Goal: Transaction & Acquisition: Purchase product/service

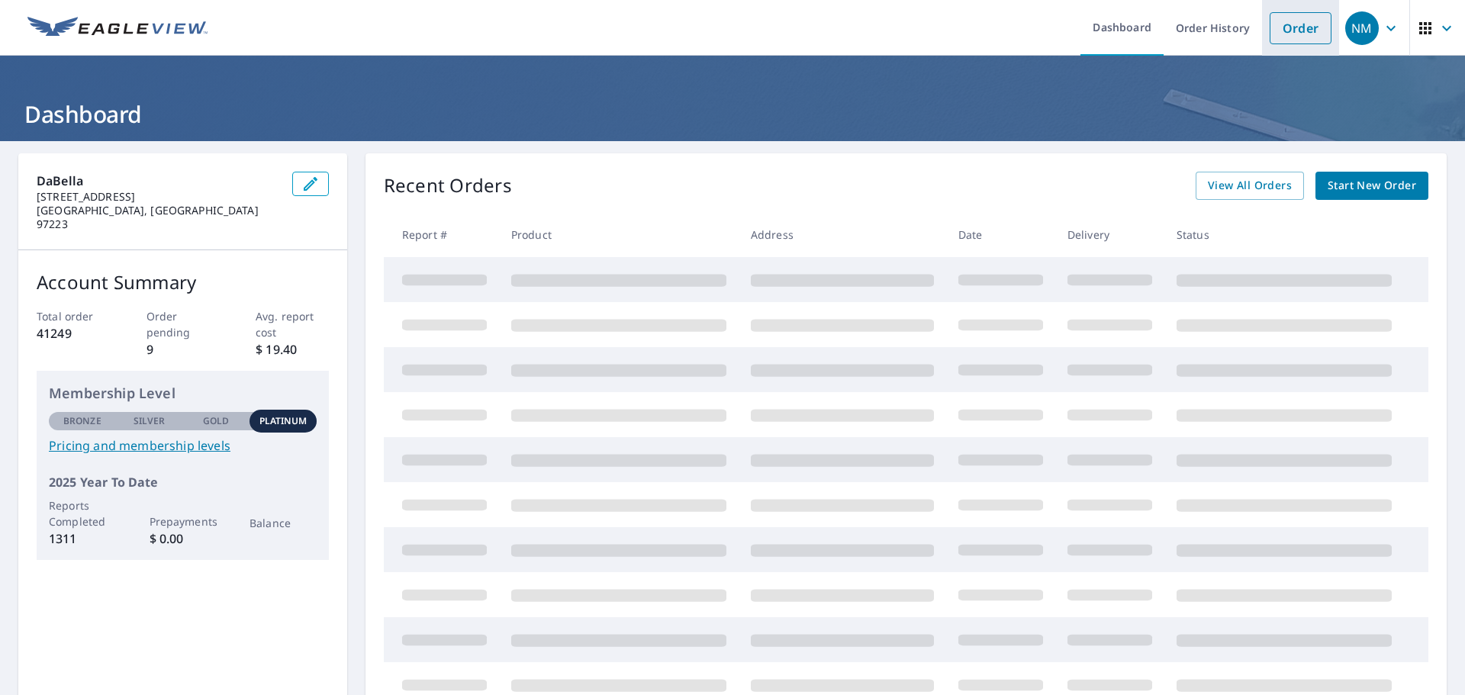
click at [1288, 34] on link "Order" at bounding box center [1300, 28] width 62 height 32
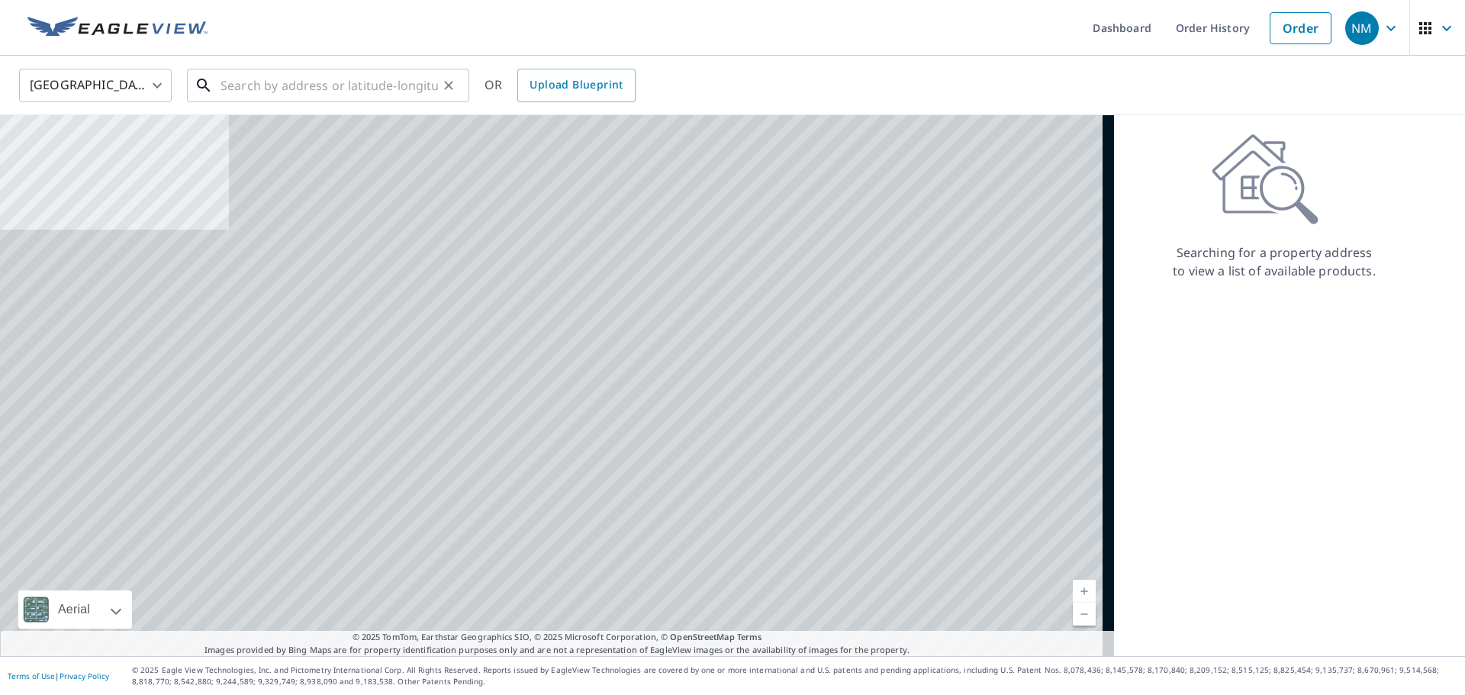
click at [242, 85] on input "text" at bounding box center [328, 85] width 217 height 43
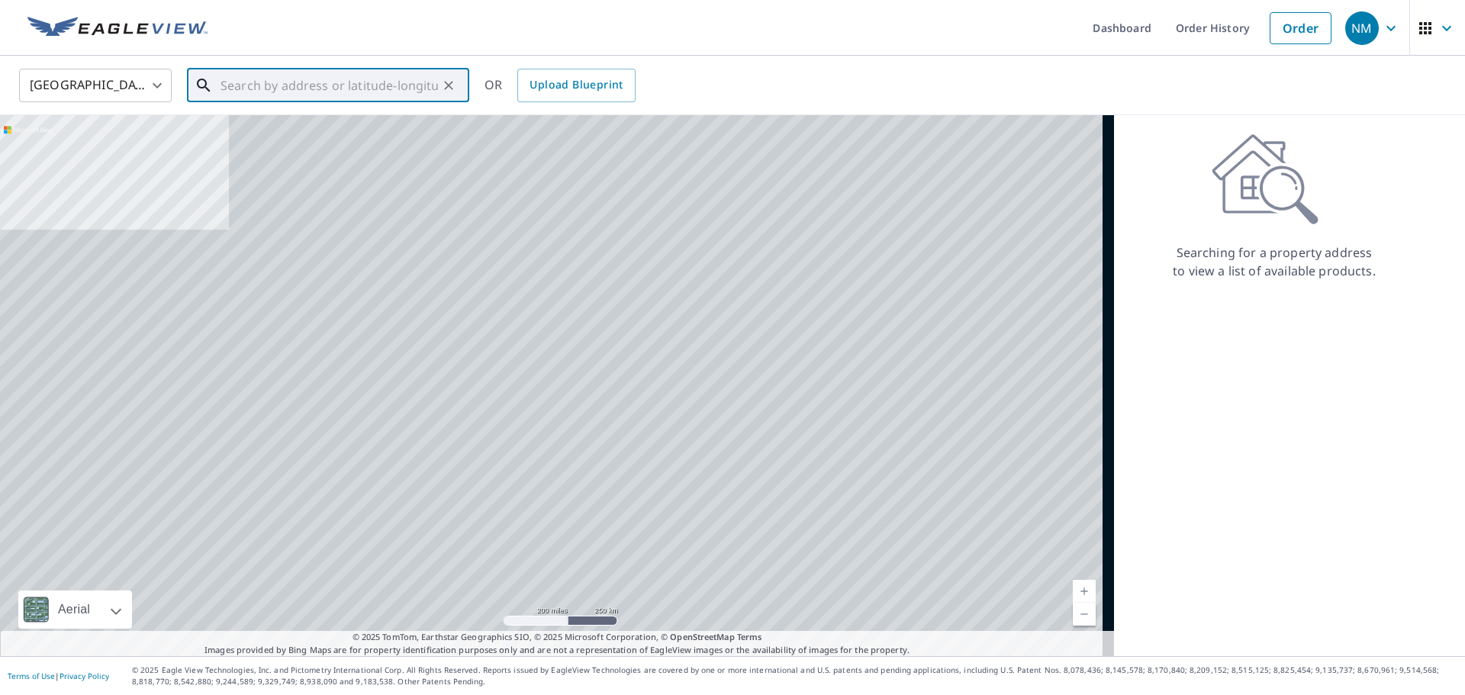
paste input "[STREET_ADDRESS][PERSON_NAME]"
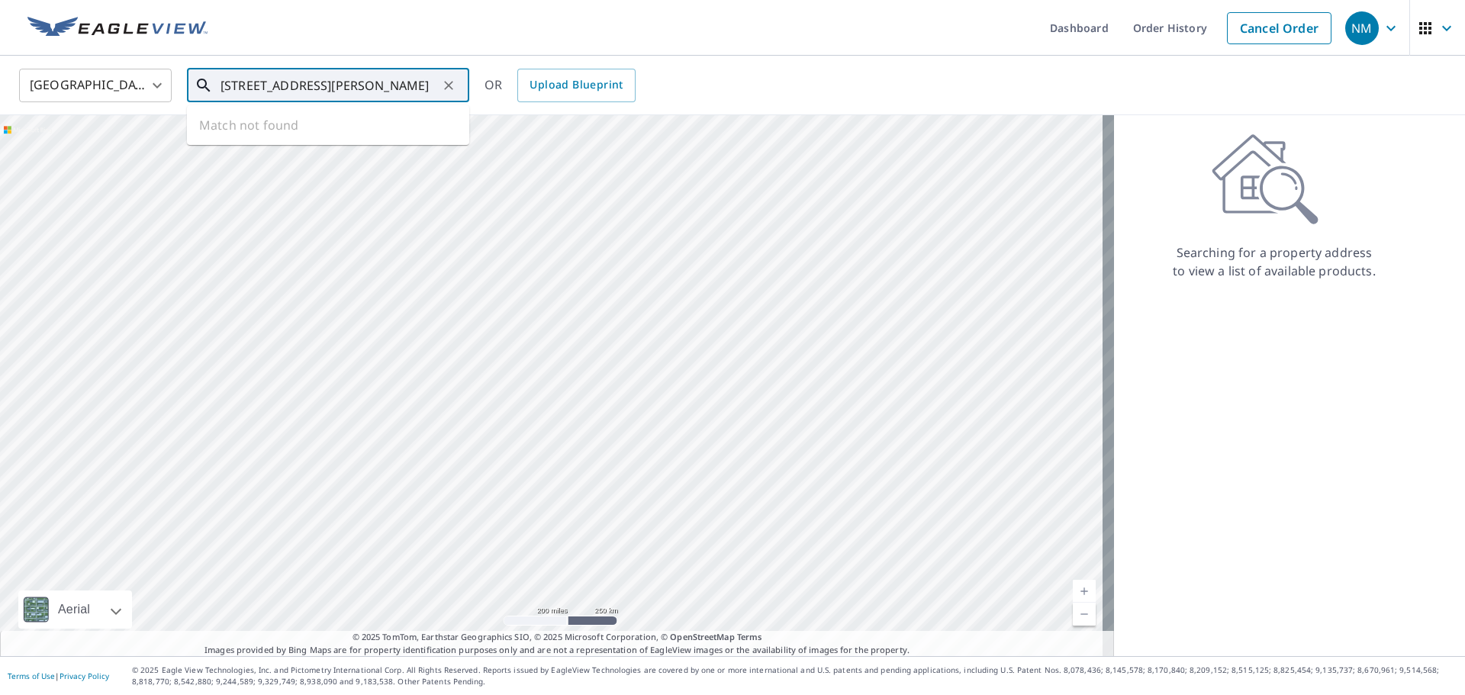
scroll to position [0, 92]
click at [333, 134] on span "[STREET_ADDRESS][PERSON_NAME]" at bounding box center [337, 130] width 240 height 18
type input "[STREET_ADDRESS][PERSON_NAME][PERSON_NAME]"
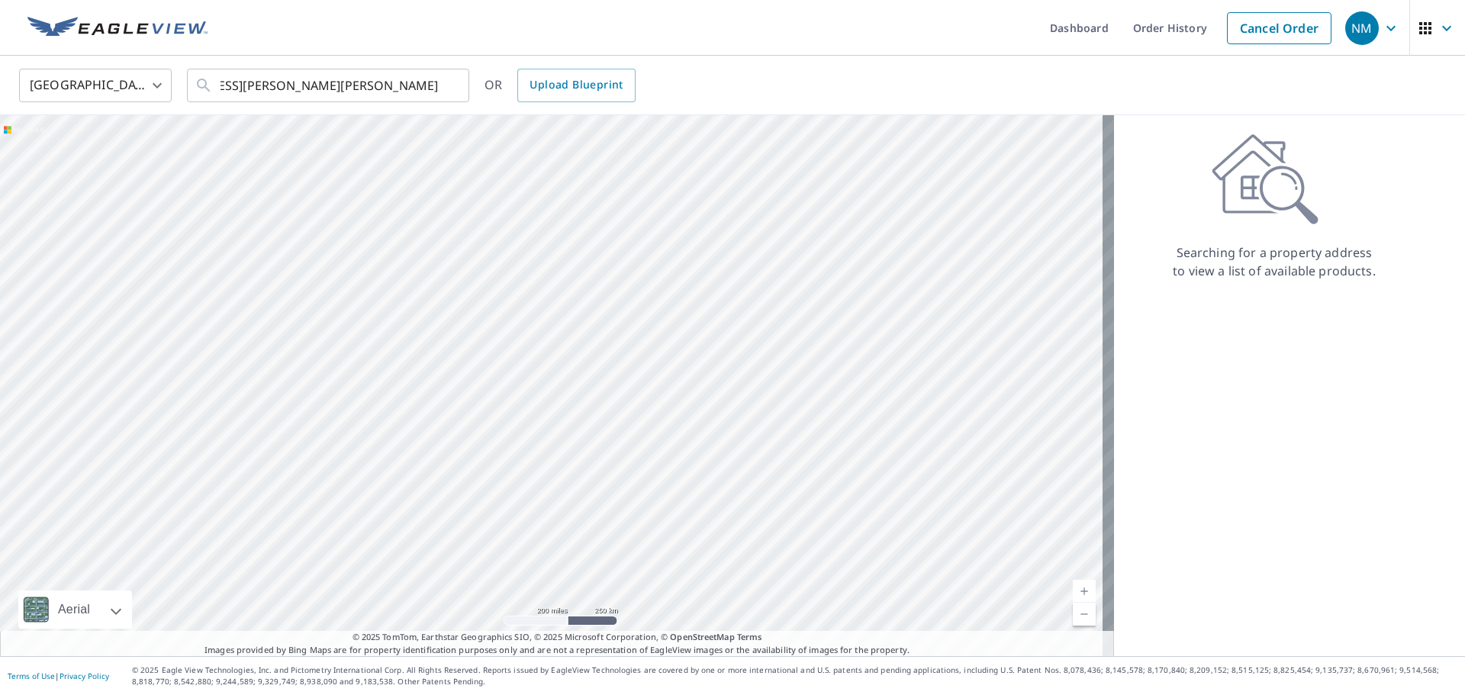
scroll to position [0, 0]
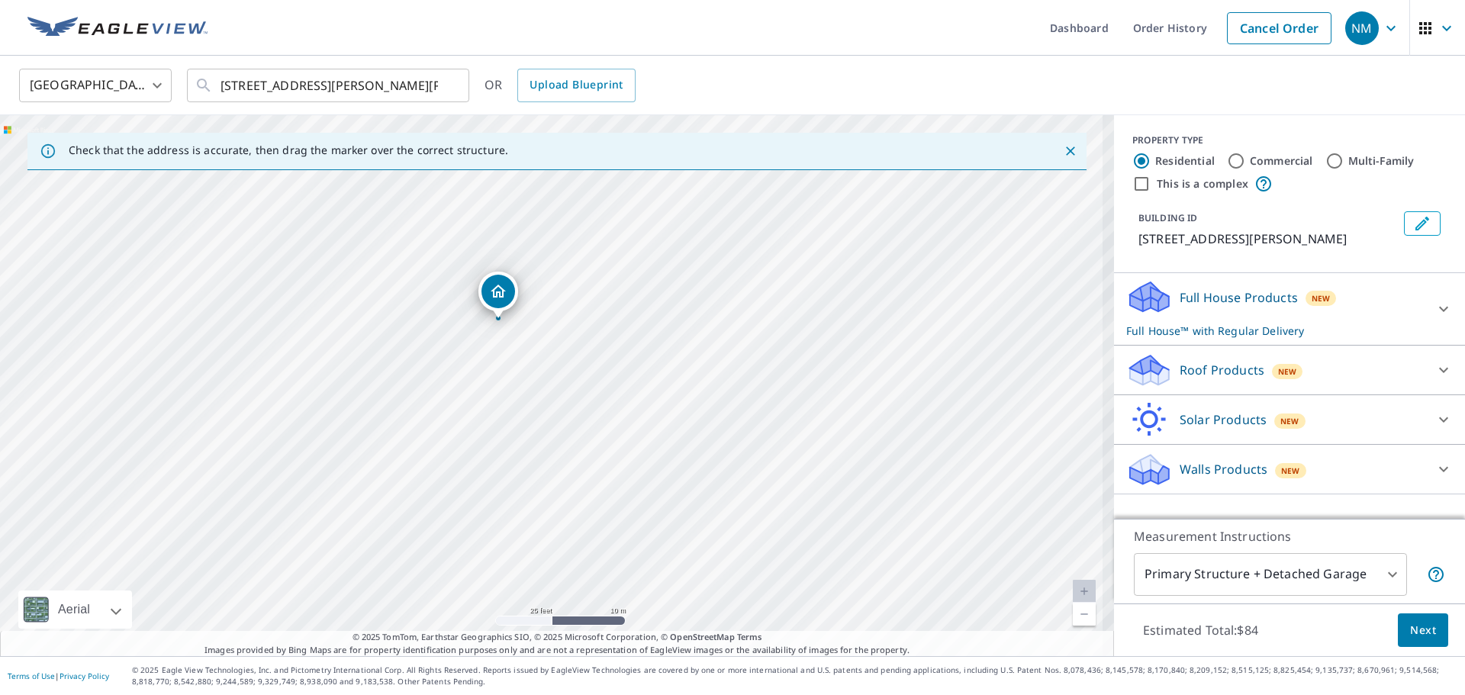
drag, startPoint x: 504, startPoint y: 293, endPoint x: 491, endPoint y: 291, distance: 13.2
click at [1272, 375] on div "New" at bounding box center [1287, 371] width 31 height 15
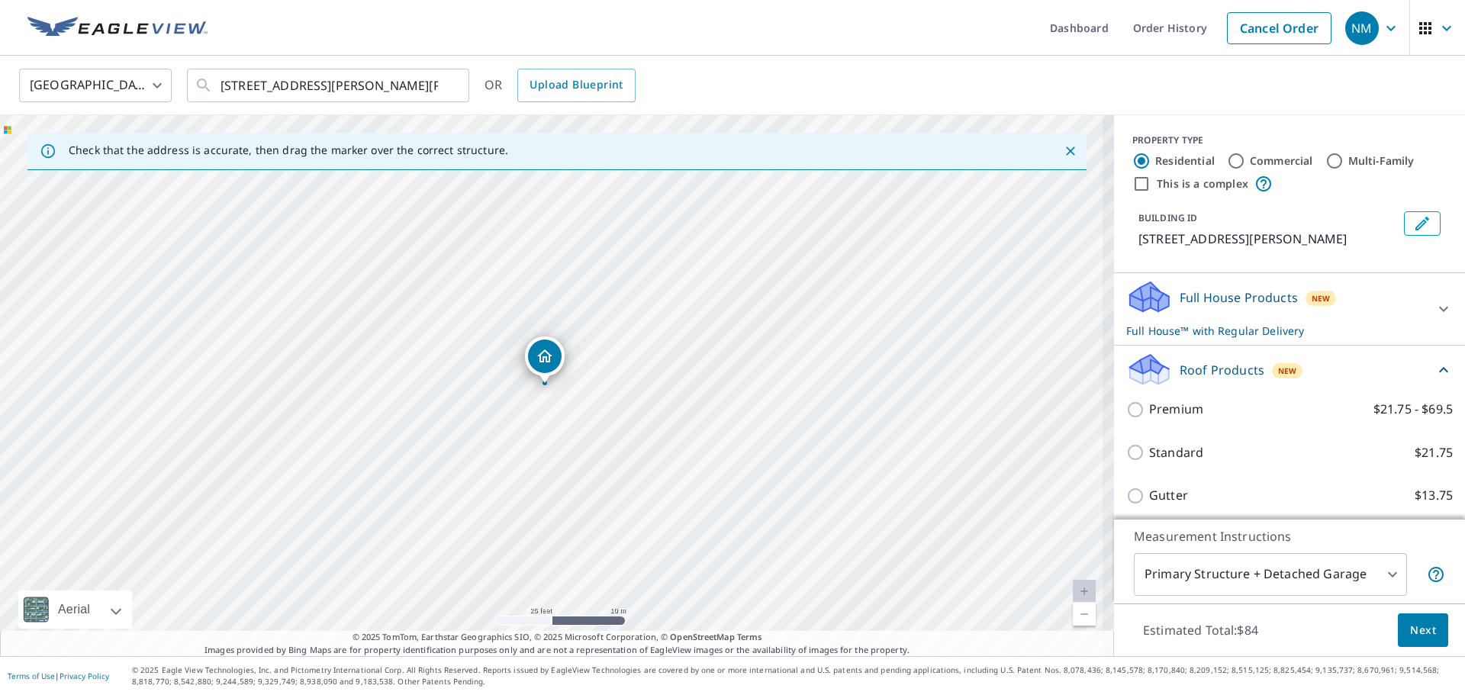
drag, startPoint x: 545, startPoint y: 362, endPoint x: 529, endPoint y: 362, distance: 15.3
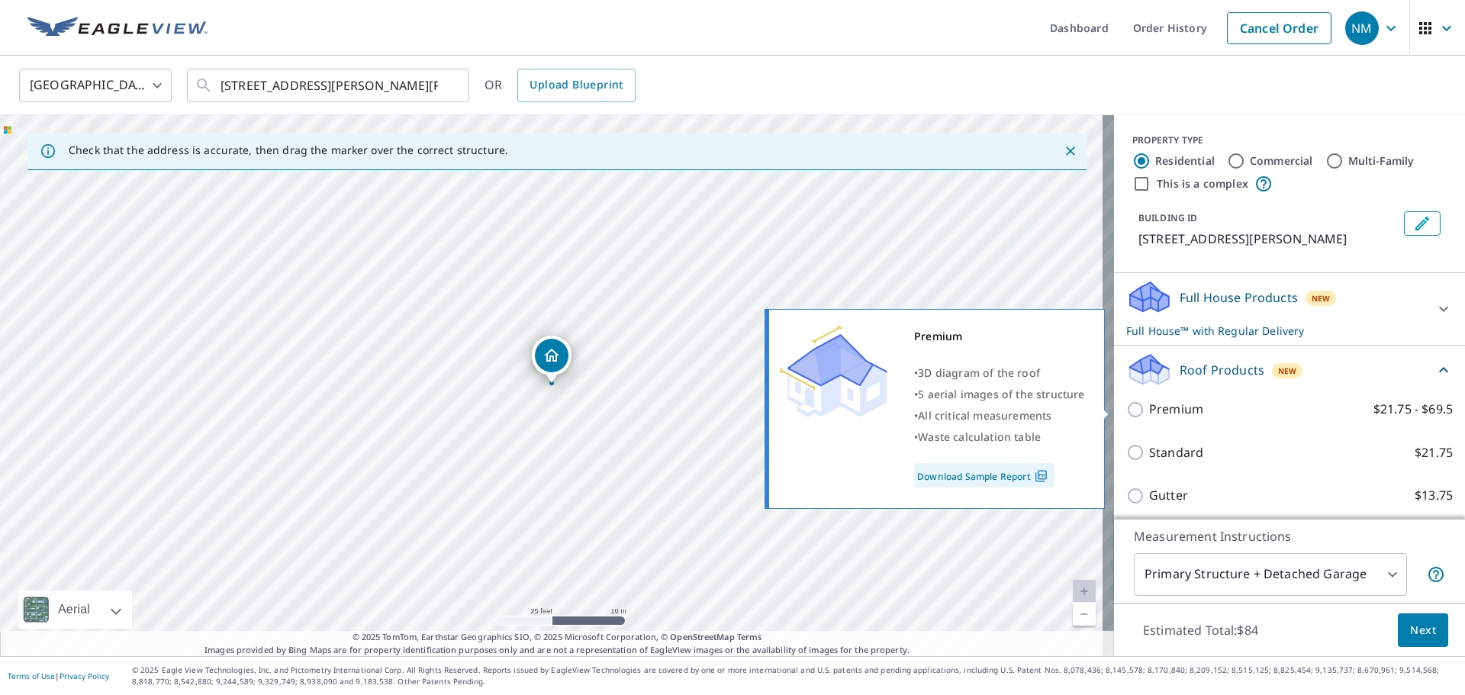
scroll to position [148, 0]
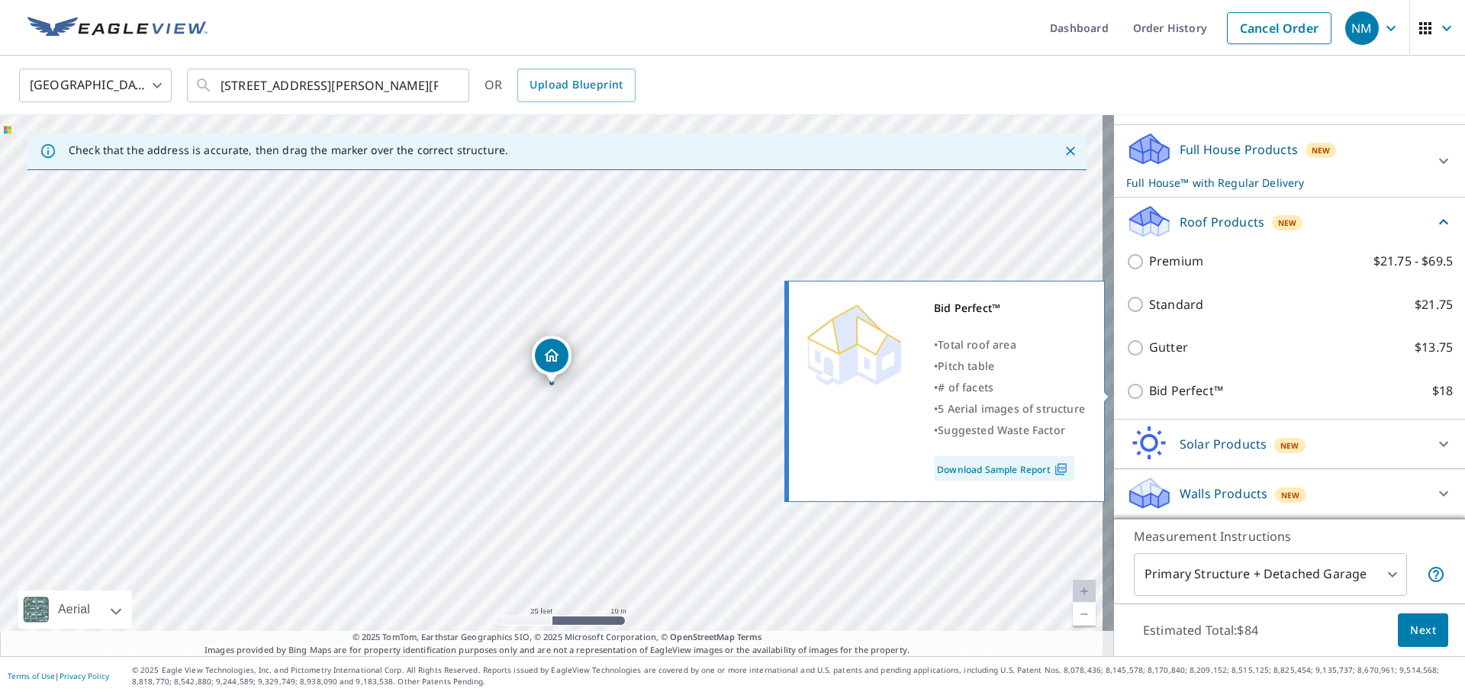
click at [1188, 378] on div "Bid Perfect™ $18" at bounding box center [1289, 390] width 326 height 43
click at [1194, 390] on p "Bid Perfect™" at bounding box center [1186, 390] width 74 height 19
click at [1149, 390] on input "Bid Perfect™ $18" at bounding box center [1137, 391] width 23 height 18
checkbox input "true"
checkbox input "false"
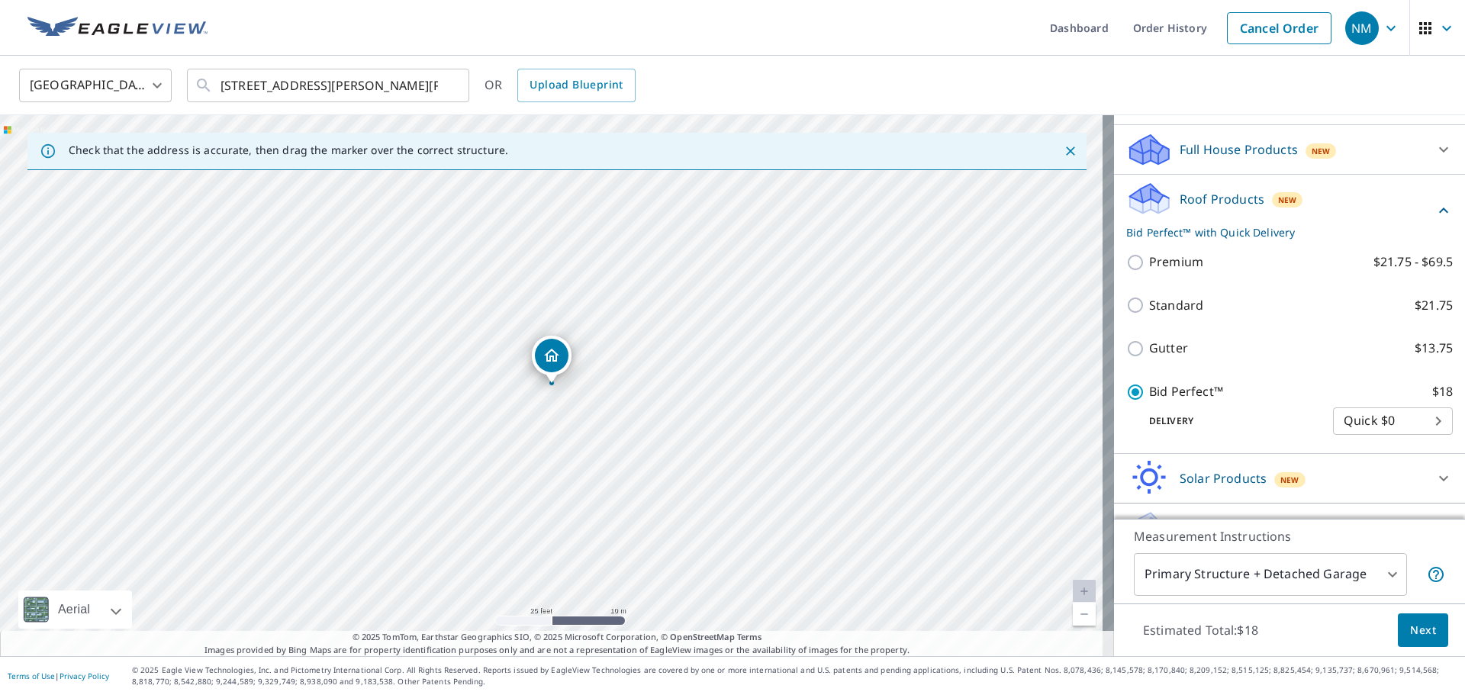
click at [1423, 637] on span "Next" at bounding box center [1423, 630] width 26 height 19
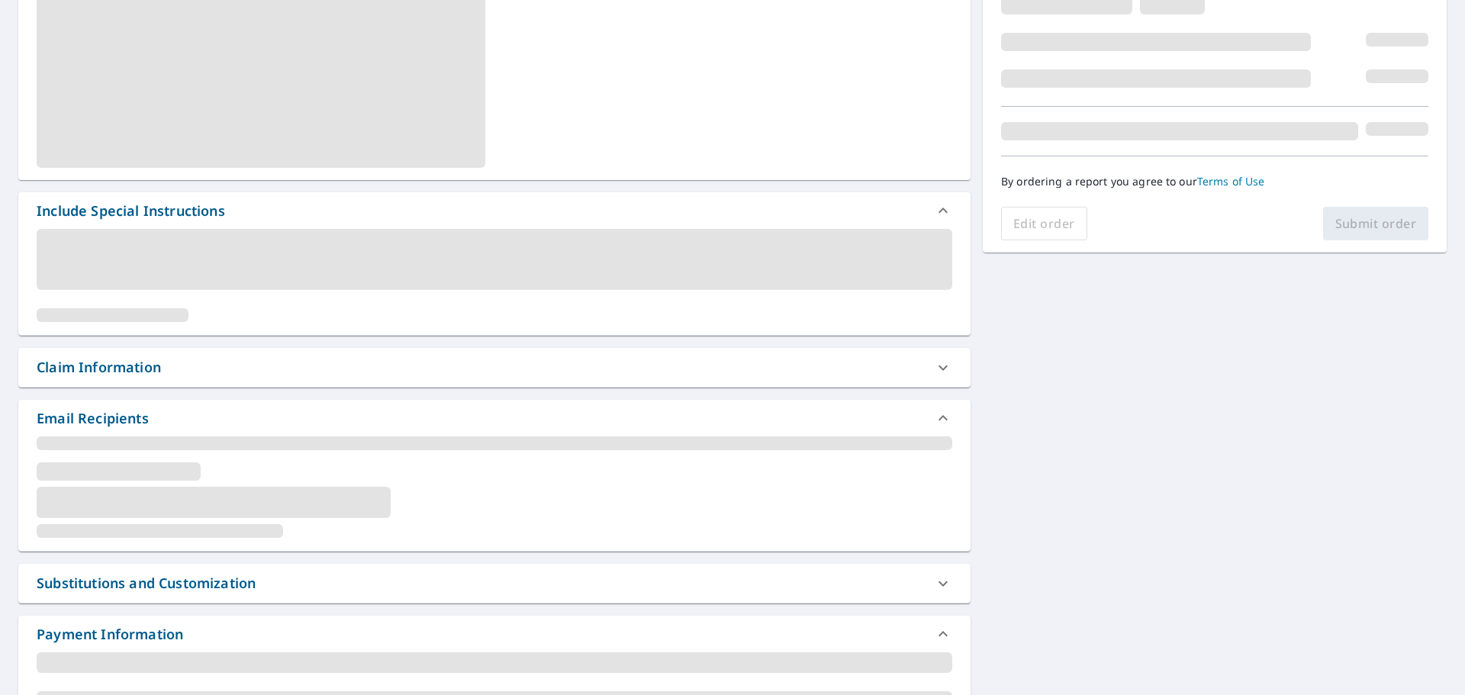
scroll to position [305, 0]
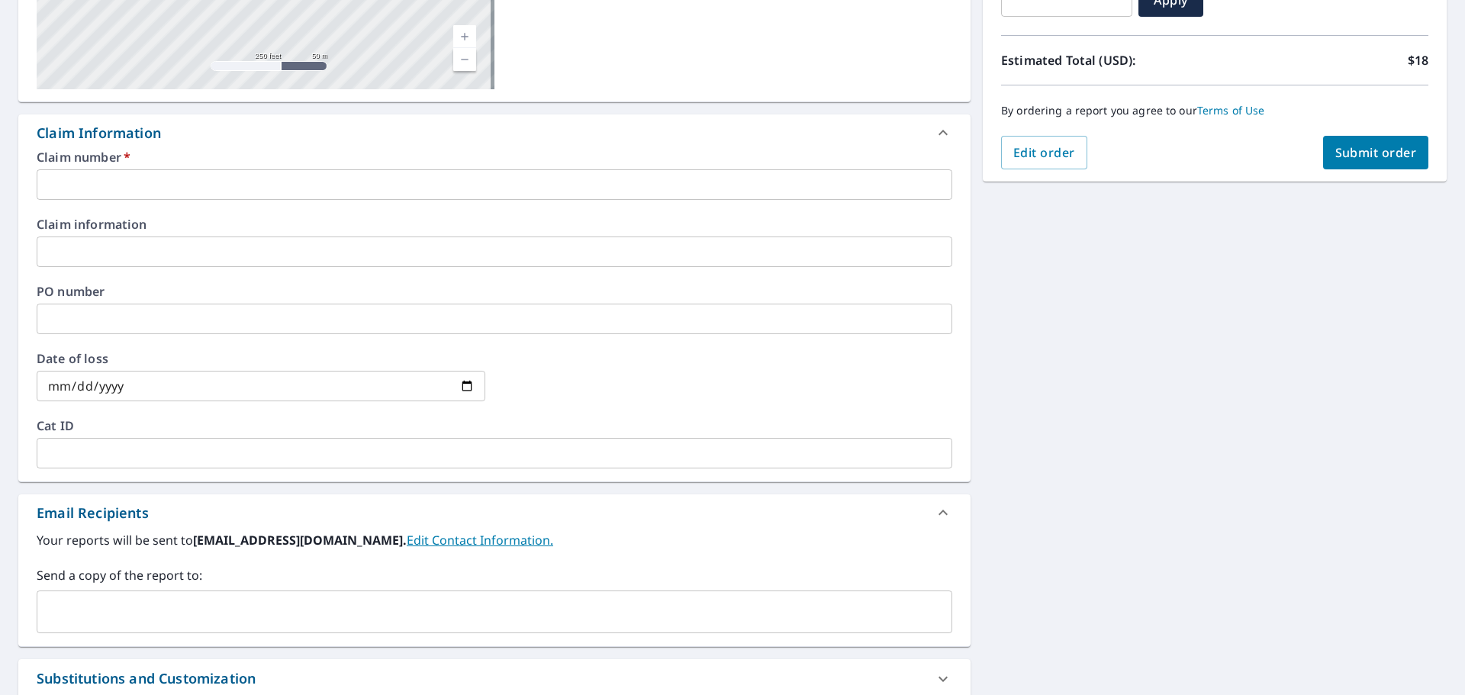
click at [132, 178] on input "text" at bounding box center [494, 184] width 915 height 31
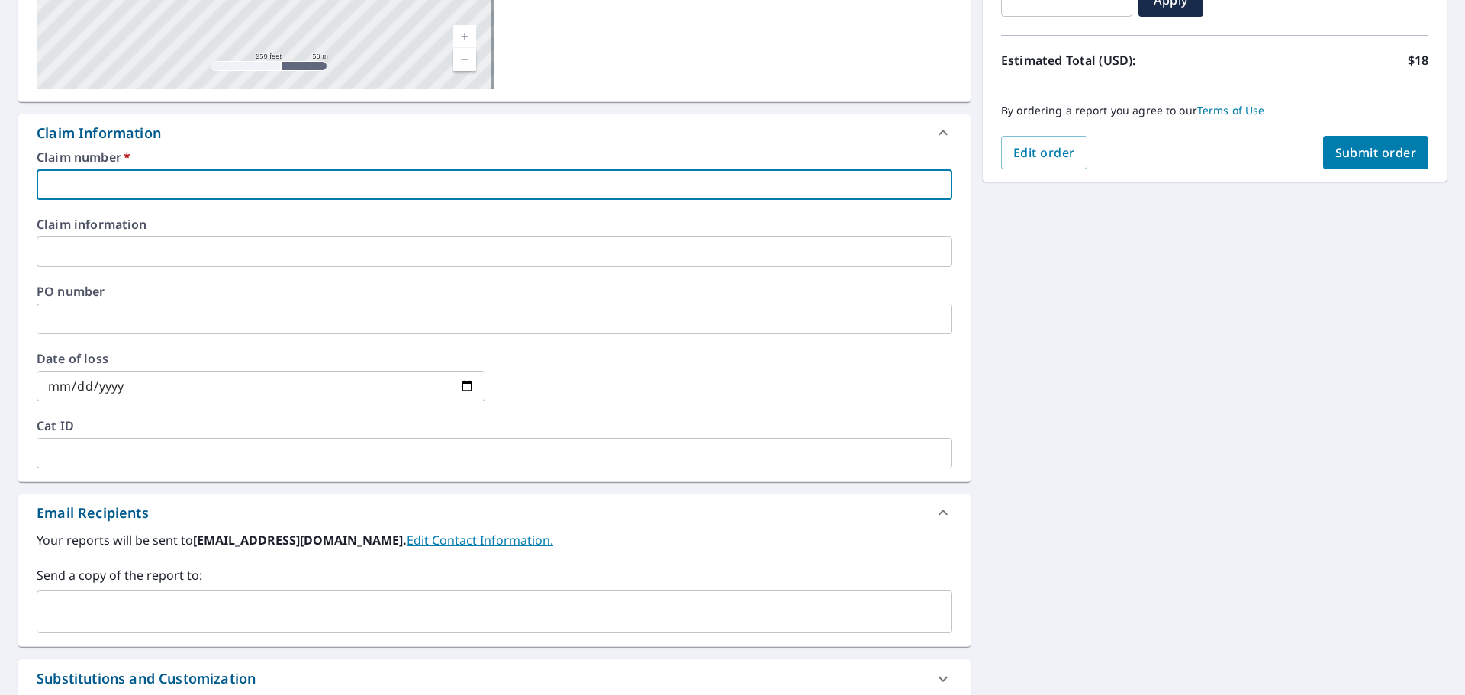
type input "P"
checkbox input "true"
type input "PD"
checkbox input "true"
type input "PDX"
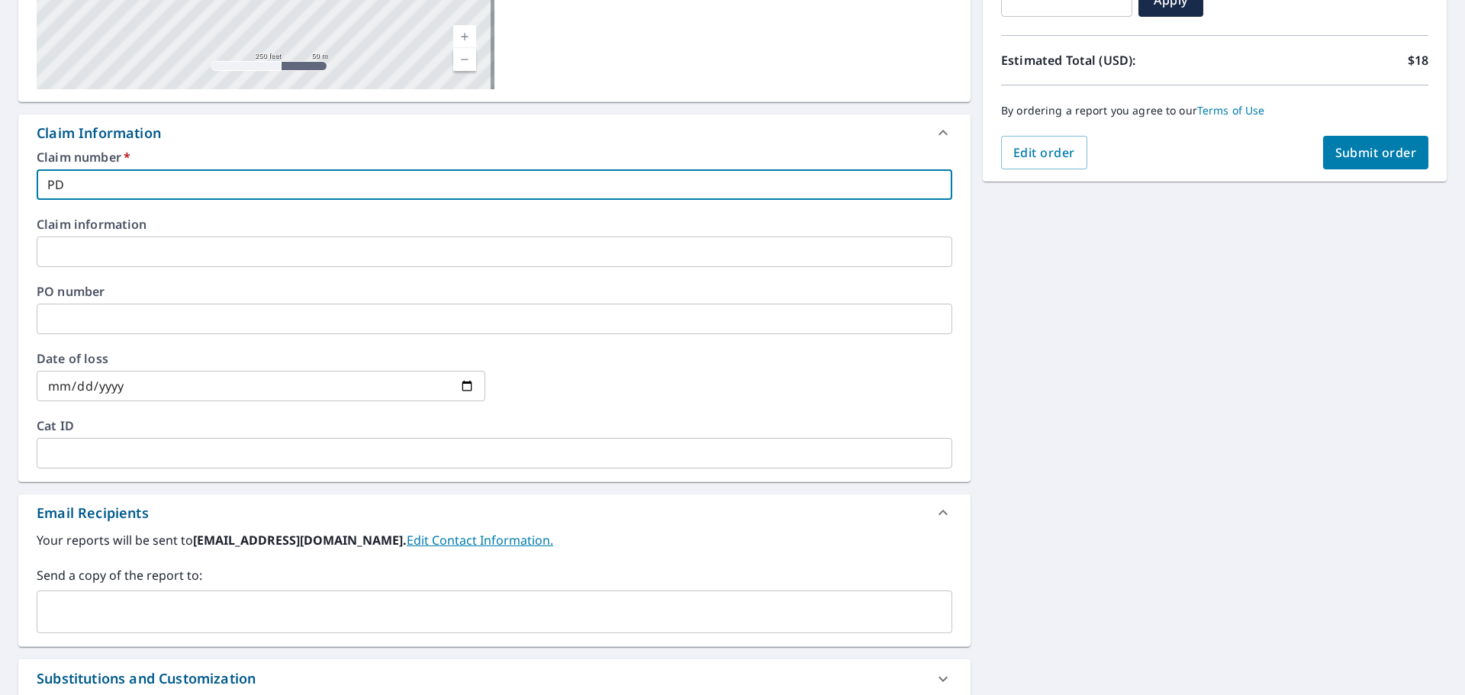
checkbox input "true"
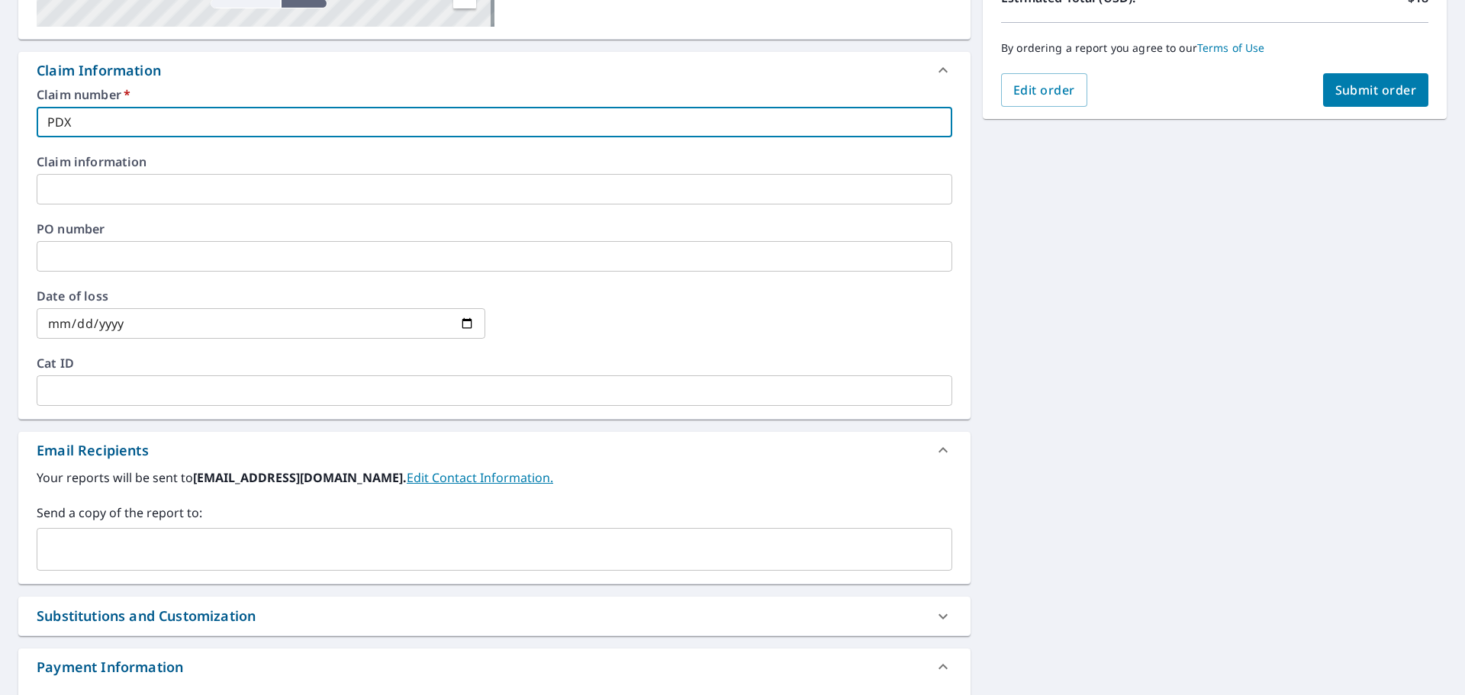
scroll to position [452, 0]
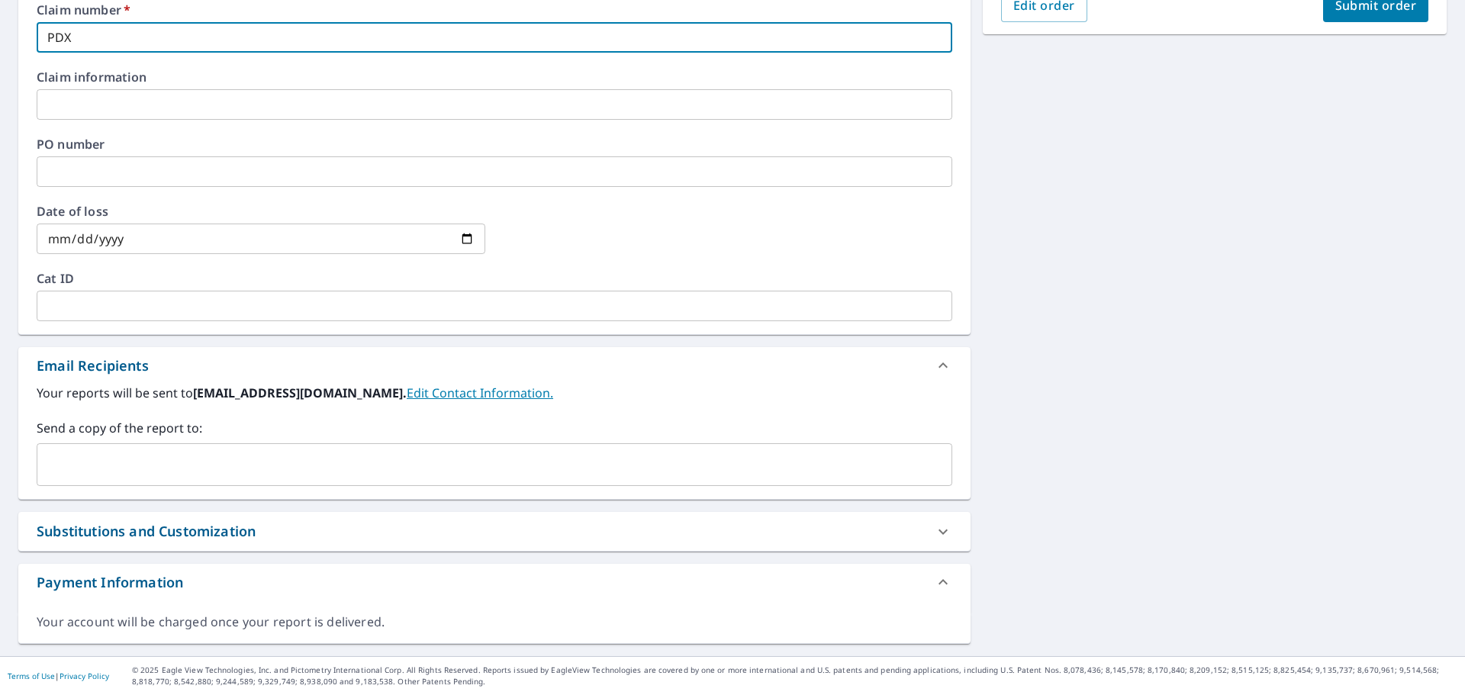
type input "PDX"
click at [195, 453] on input "text" at bounding box center [482, 464] width 879 height 29
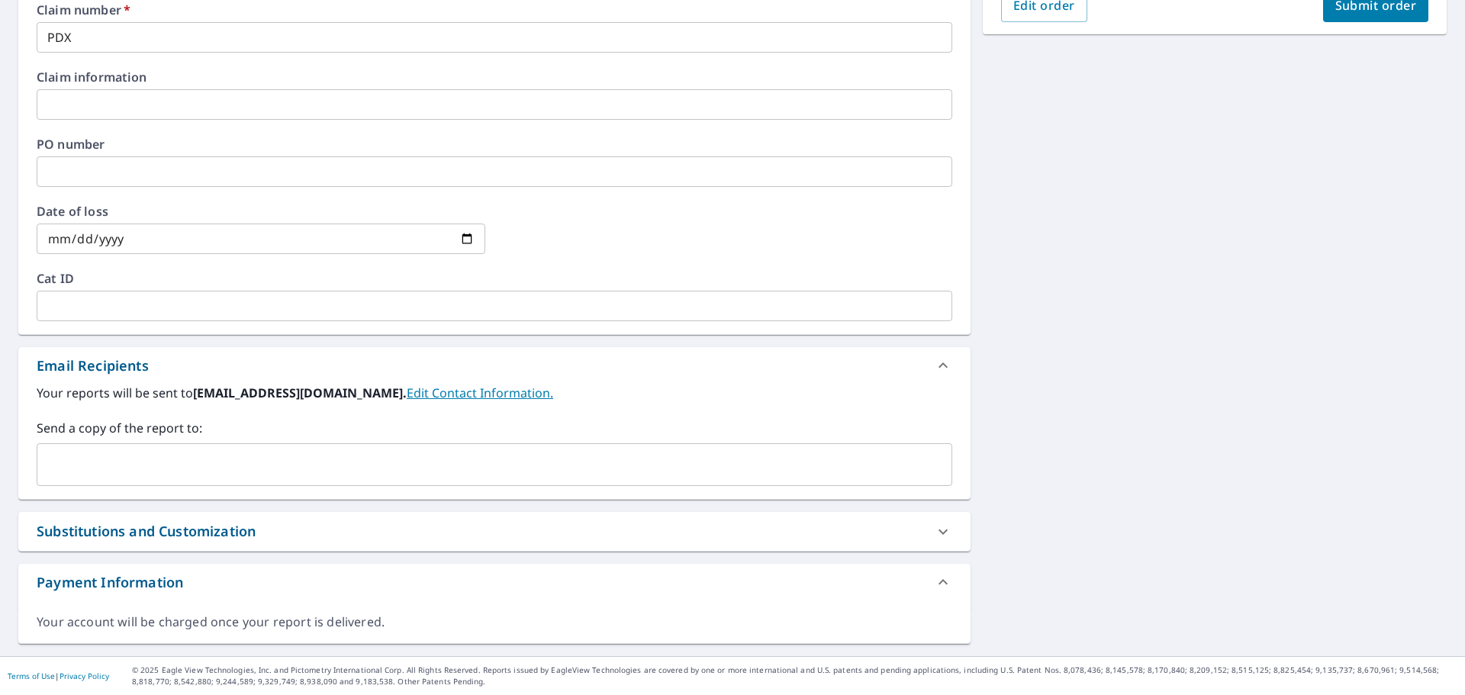
click at [138, 436] on label "Send a copy of the report to:" at bounding box center [494, 428] width 915 height 18
click at [139, 453] on input "text" at bounding box center [482, 464] width 879 height 29
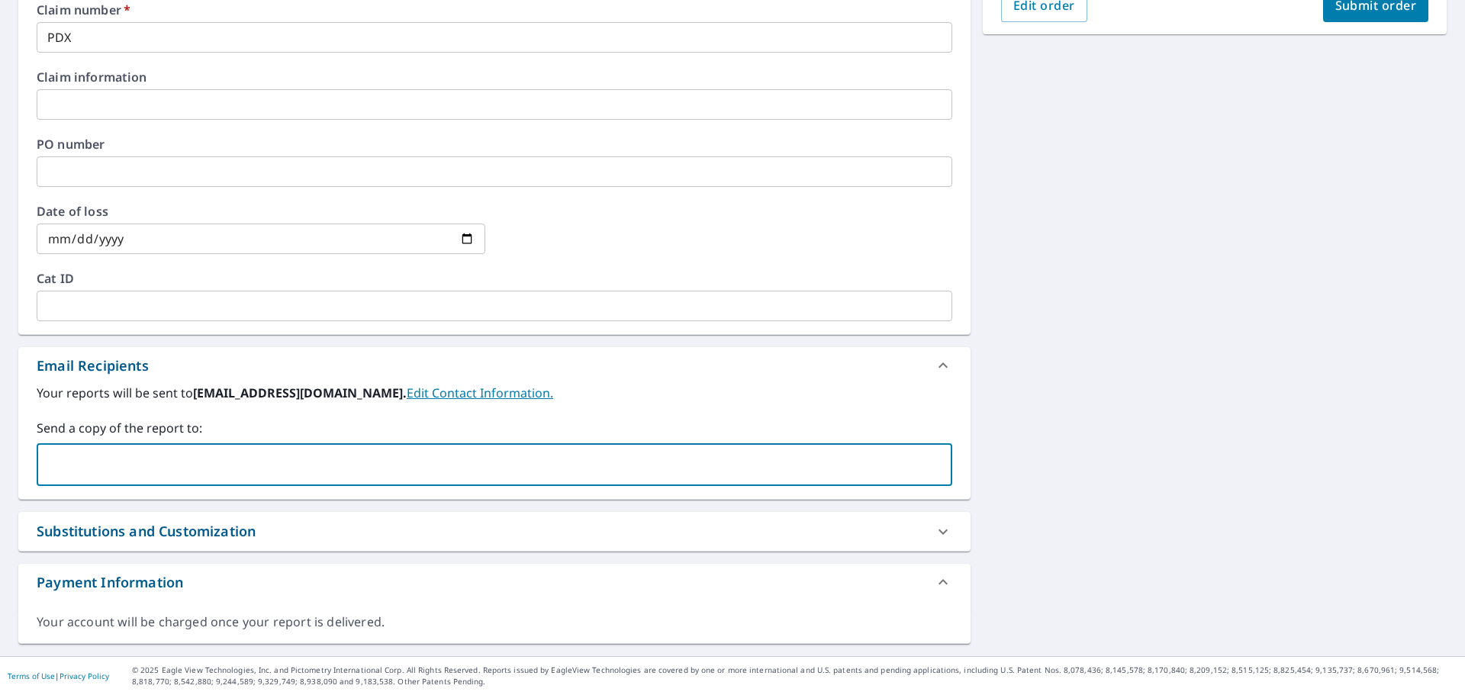
paste input "[PERSON_NAME][EMAIL_ADDRESS][PERSON_NAME][PERSON_NAME][DOMAIN_NAME]"
type input "[PERSON_NAME][EMAIL_ADDRESS][PERSON_NAME][PERSON_NAME][DOMAIN_NAME]"
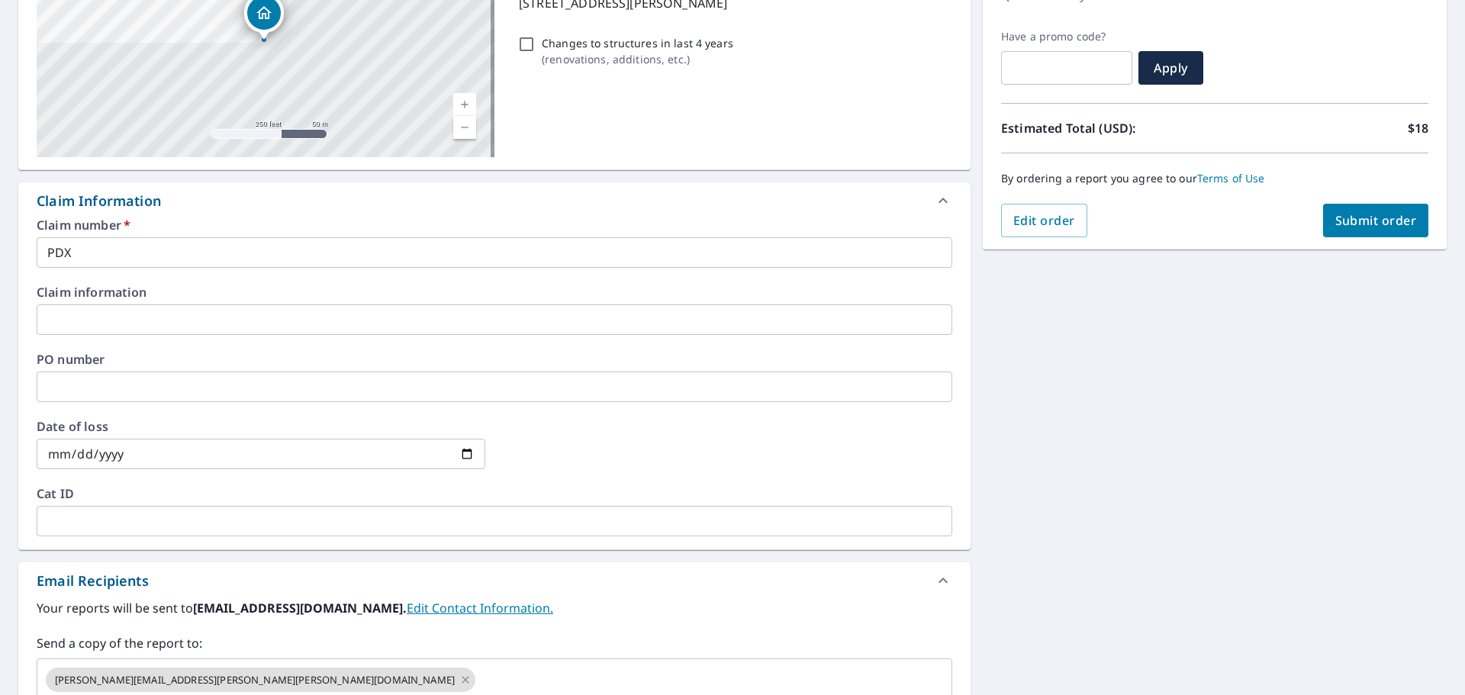
scroll to position [0, 0]
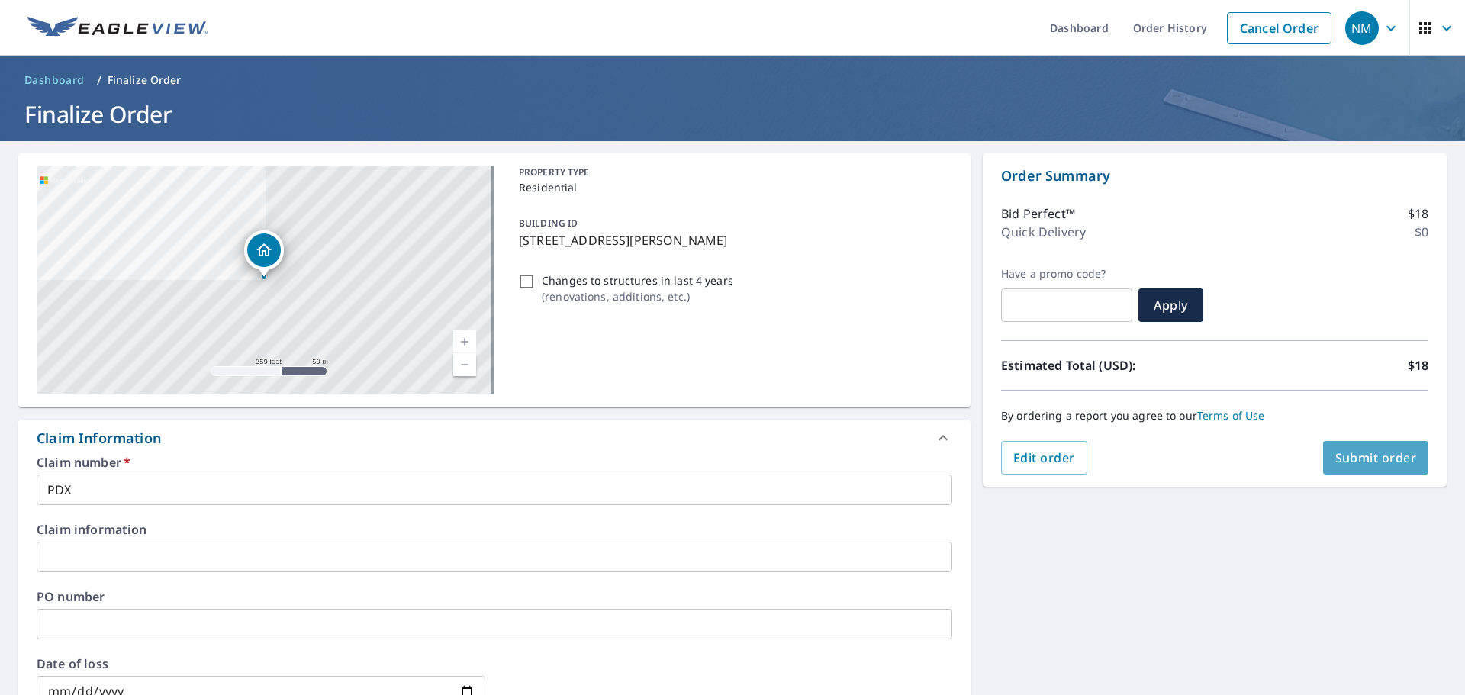
click at [1347, 450] on span "Submit order" at bounding box center [1376, 457] width 82 height 17
checkbox input "true"
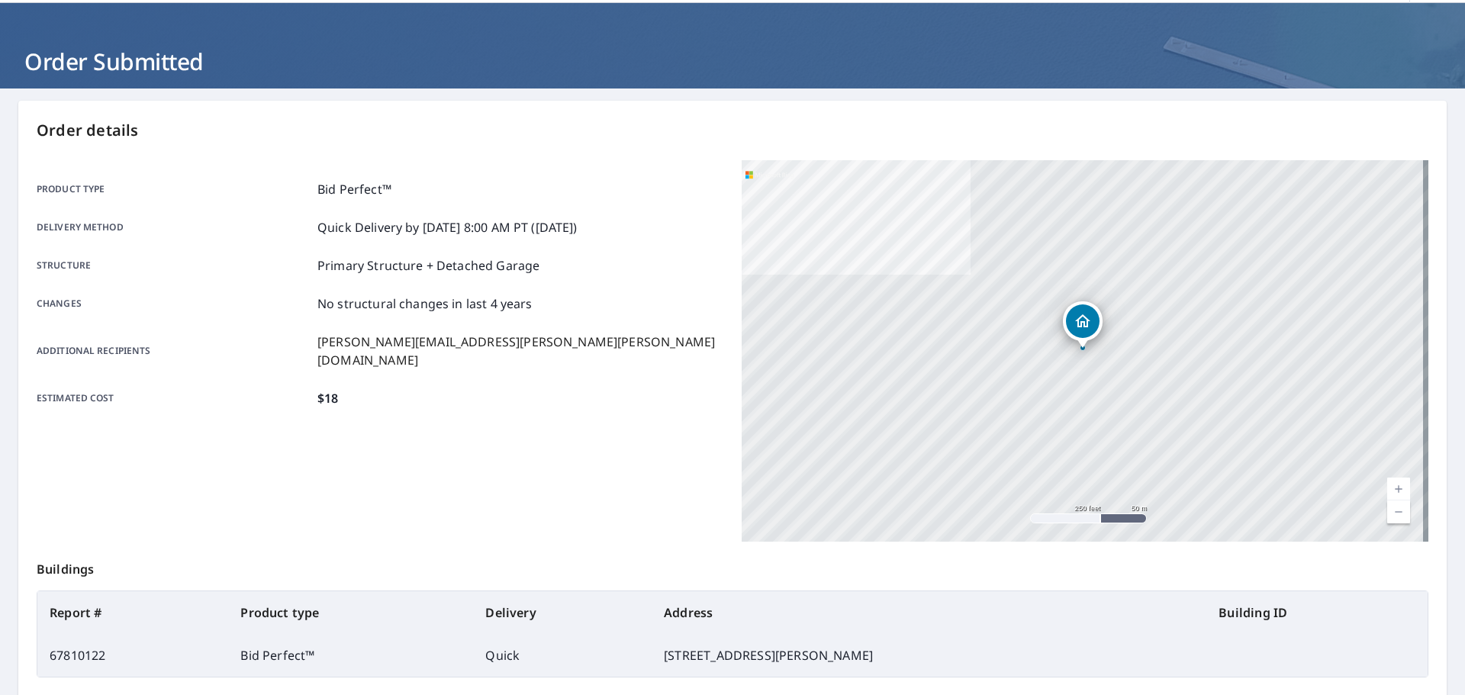
scroll to position [76, 0]
